Goal: Task Accomplishment & Management: Complete application form

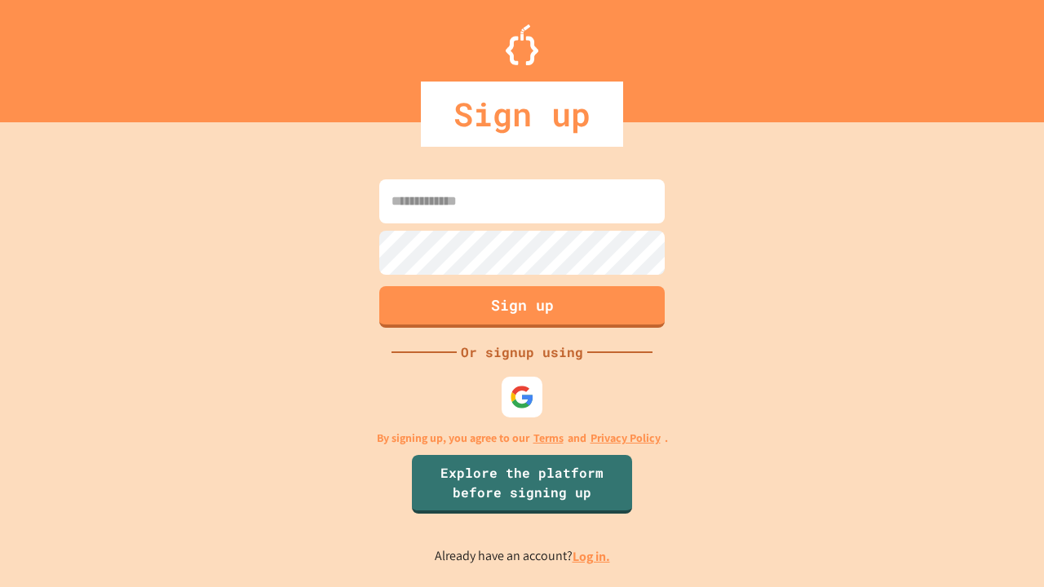
click at [592, 556] on link "Log in." at bounding box center [591, 556] width 38 height 17
